Goal: Task Accomplishment & Management: Use online tool/utility

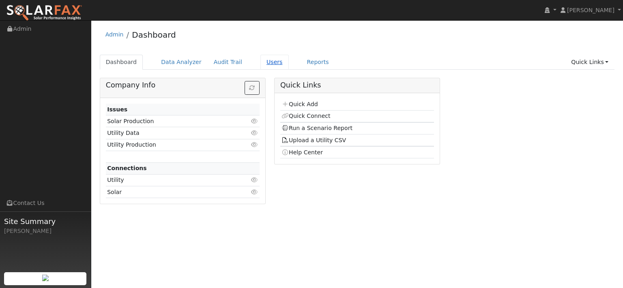
click at [289, 65] on link "Users" at bounding box center [274, 62] width 28 height 15
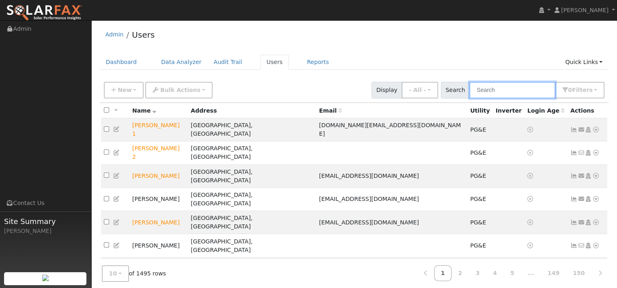
click at [472, 98] on input "text" at bounding box center [512, 90] width 86 height 17
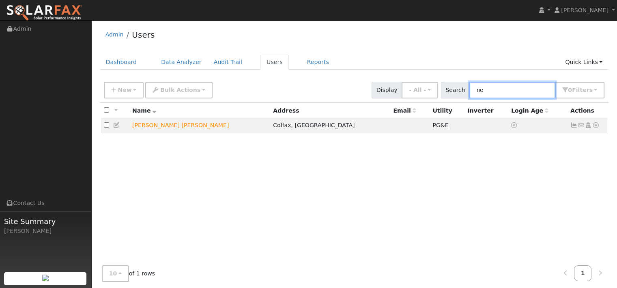
type input "n"
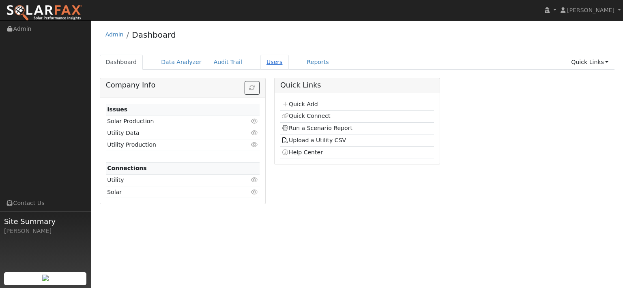
click at [289, 65] on link "Users" at bounding box center [274, 62] width 28 height 15
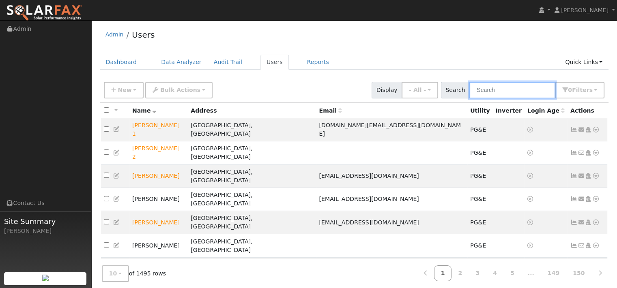
click at [469, 99] on input "text" at bounding box center [512, 90] width 86 height 17
paste input "Hew Hesterman"
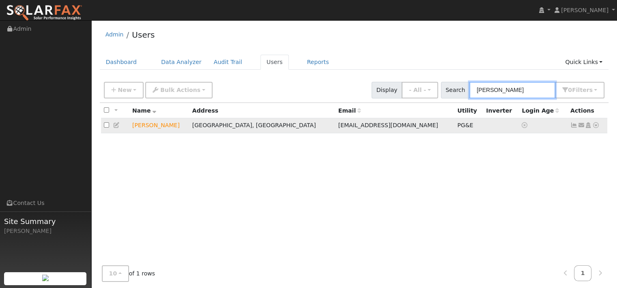
type input "Hew Hesterman"
click at [592, 128] on icon at bounding box center [595, 125] width 7 height 6
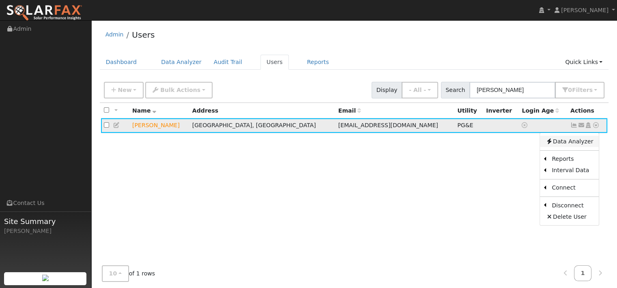
click at [581, 147] on link "Data Analyzer" at bounding box center [569, 141] width 59 height 11
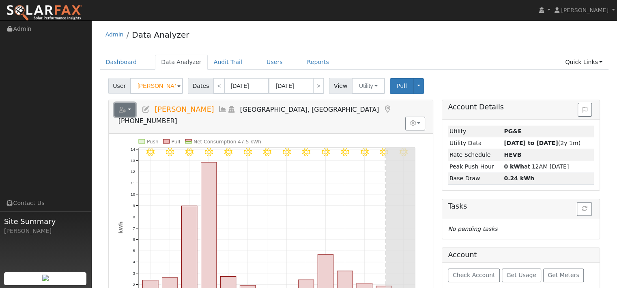
click at [125, 113] on icon "button" at bounding box center [122, 110] width 7 height 6
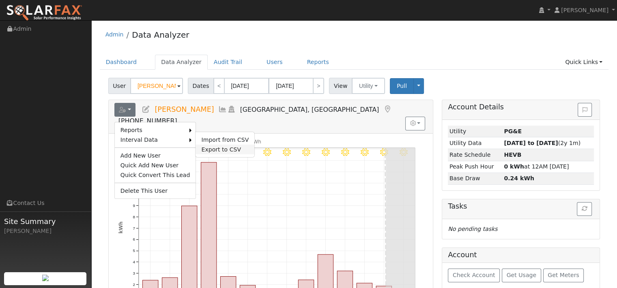
click at [230, 155] on link "Export to CSV" at bounding box center [225, 150] width 59 height 10
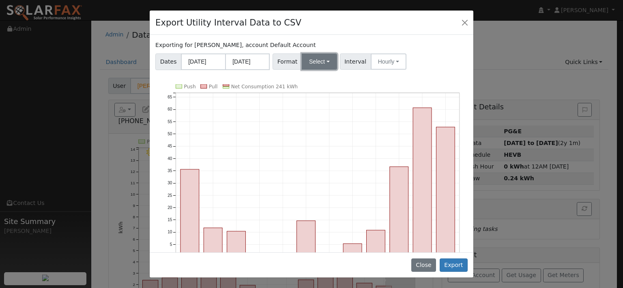
click at [337, 70] on button "Select" at bounding box center [319, 62] width 35 height 16
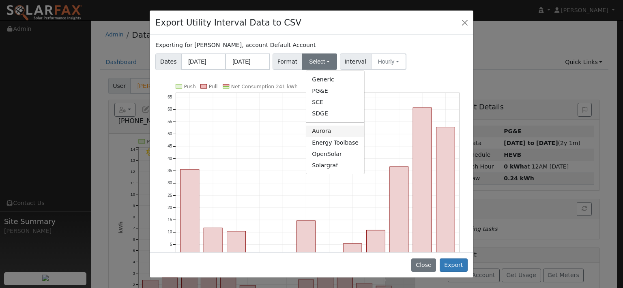
click at [330, 137] on link "Aurora" at bounding box center [335, 131] width 58 height 11
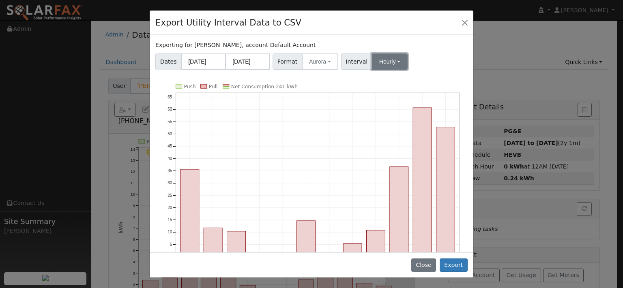
click at [400, 70] on button "Hourly" at bounding box center [390, 62] width 36 height 16
click at [405, 85] on link "15 Minute" at bounding box center [404, 79] width 56 height 11
click at [450, 264] on button "Export" at bounding box center [454, 266] width 28 height 14
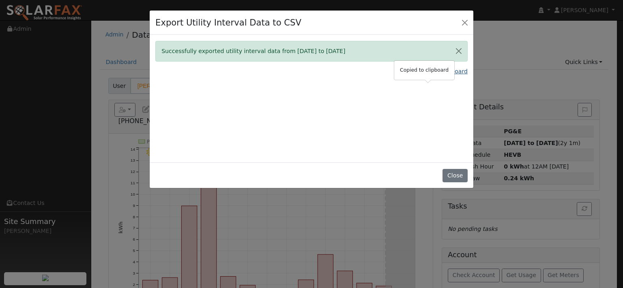
click at [422, 76] on link "Copy Data To Clipboard" at bounding box center [434, 71] width 67 height 9
click at [443, 183] on button "Close" at bounding box center [455, 176] width 25 height 14
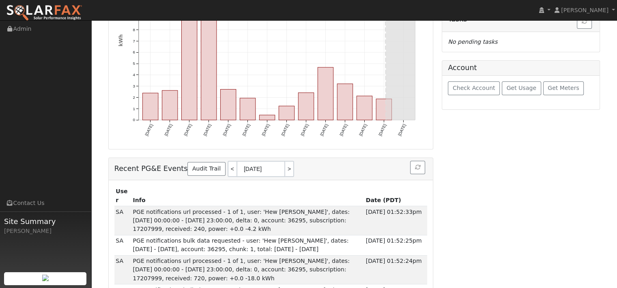
scroll to position [203, 0]
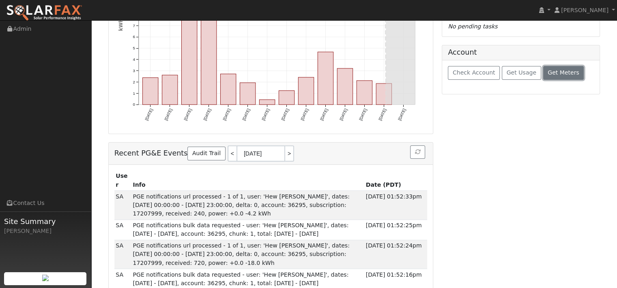
click at [548, 76] on span "Get Meters" at bounding box center [564, 72] width 32 height 6
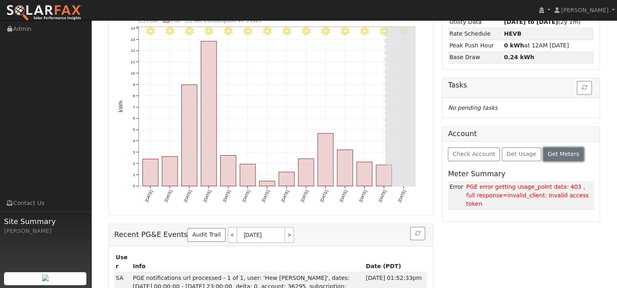
scroll to position [122, 0]
click at [472, 157] on span "Check Account" at bounding box center [474, 153] width 43 height 6
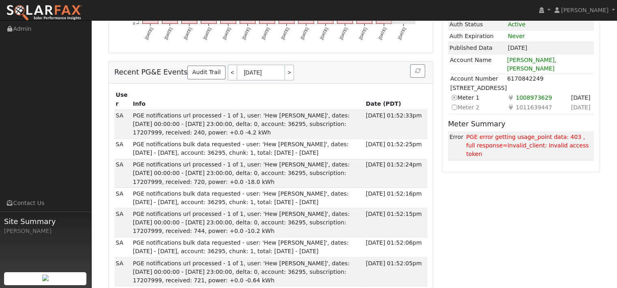
scroll to position [324, 0]
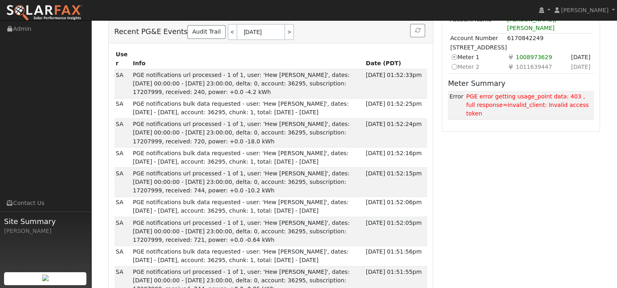
click at [458, 71] on icon at bounding box center [453, 66] width 7 height 9
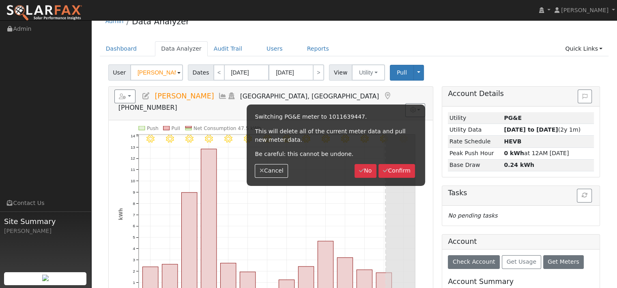
scroll to position [0, 0]
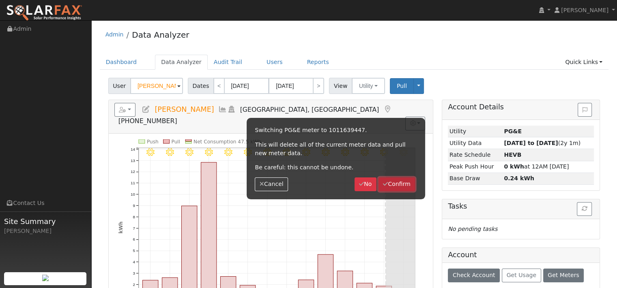
click at [394, 191] on button "Confirm" at bounding box center [396, 185] width 37 height 14
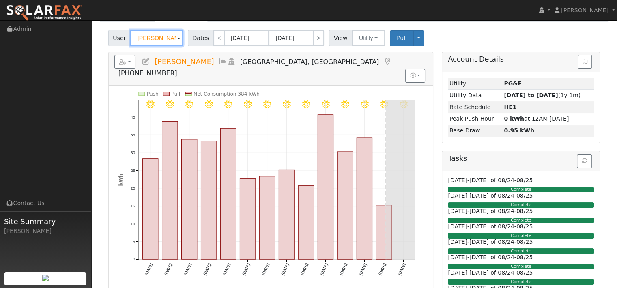
scroll to position [41, 0]
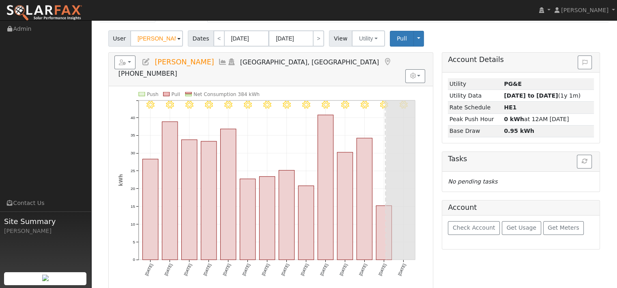
scroll to position [41, 0]
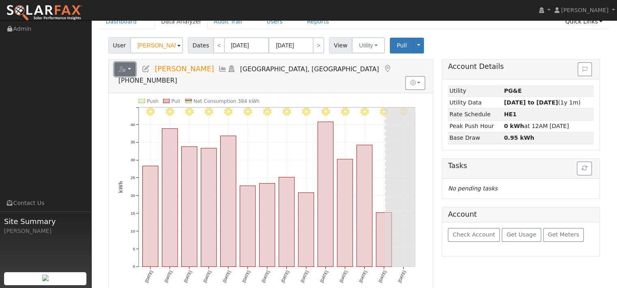
click at [136, 76] on button "button" at bounding box center [124, 69] width 21 height 14
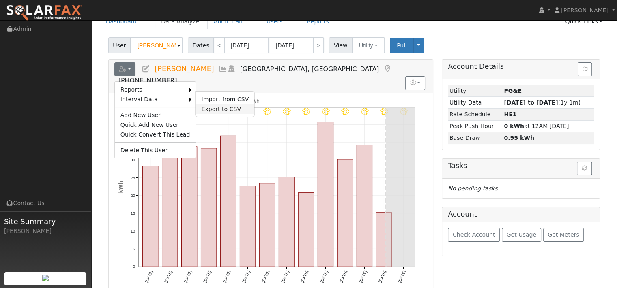
click at [236, 114] on link "Export to CSV" at bounding box center [225, 109] width 59 height 10
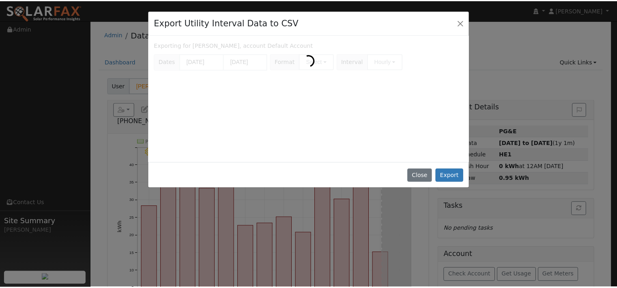
scroll to position [0, 0]
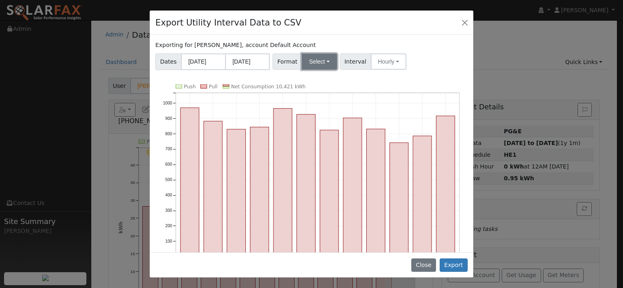
click at [322, 70] on button "Select" at bounding box center [319, 62] width 35 height 16
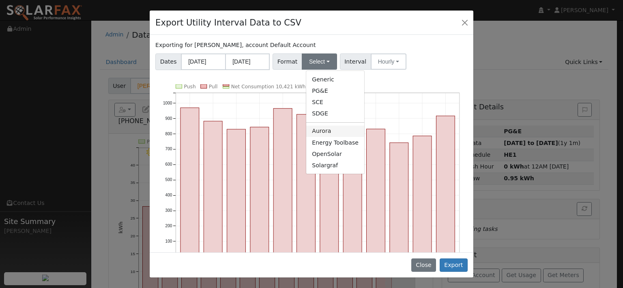
click at [329, 137] on link "Aurora" at bounding box center [335, 131] width 58 height 11
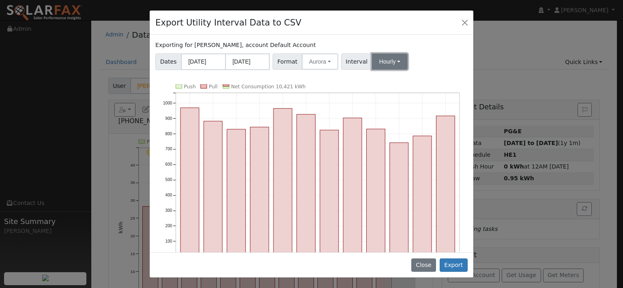
click at [400, 70] on button "Hourly" at bounding box center [390, 62] width 36 height 16
click at [406, 85] on link "15 Minute" at bounding box center [404, 79] width 56 height 11
click at [447, 259] on button "Export" at bounding box center [454, 266] width 28 height 14
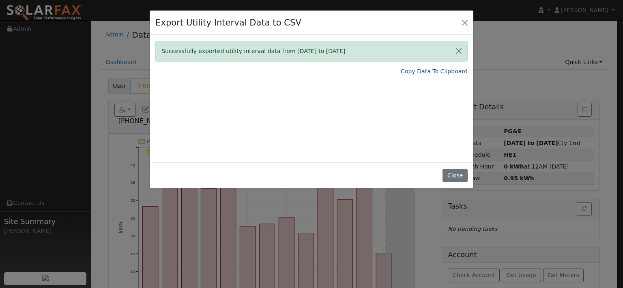
click at [425, 76] on link "Copy Data To Clipboard" at bounding box center [434, 71] width 67 height 9
click at [429, 76] on link "Copy Data To Clipboard" at bounding box center [434, 71] width 67 height 9
click at [444, 183] on button "Close" at bounding box center [455, 176] width 25 height 14
